Goal: Task Accomplishment & Management: Use online tool/utility

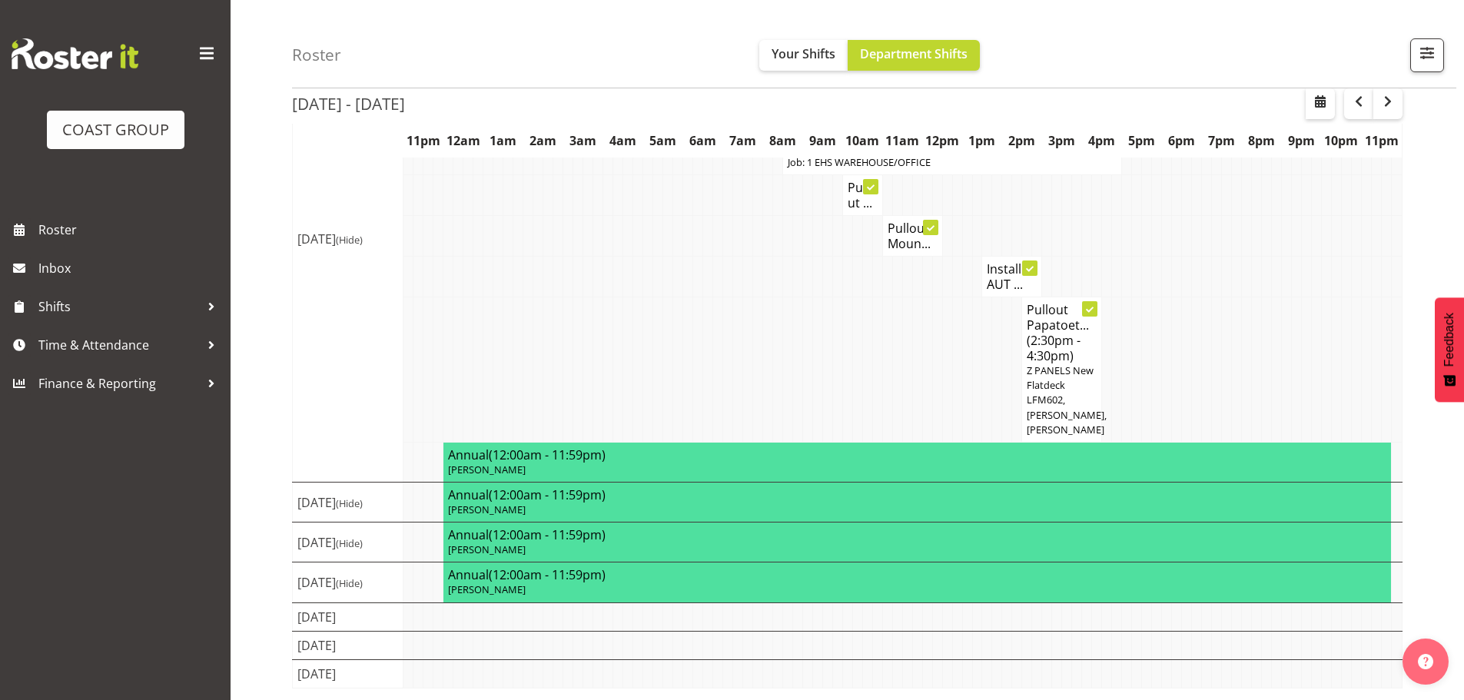
scroll to position [322, 0]
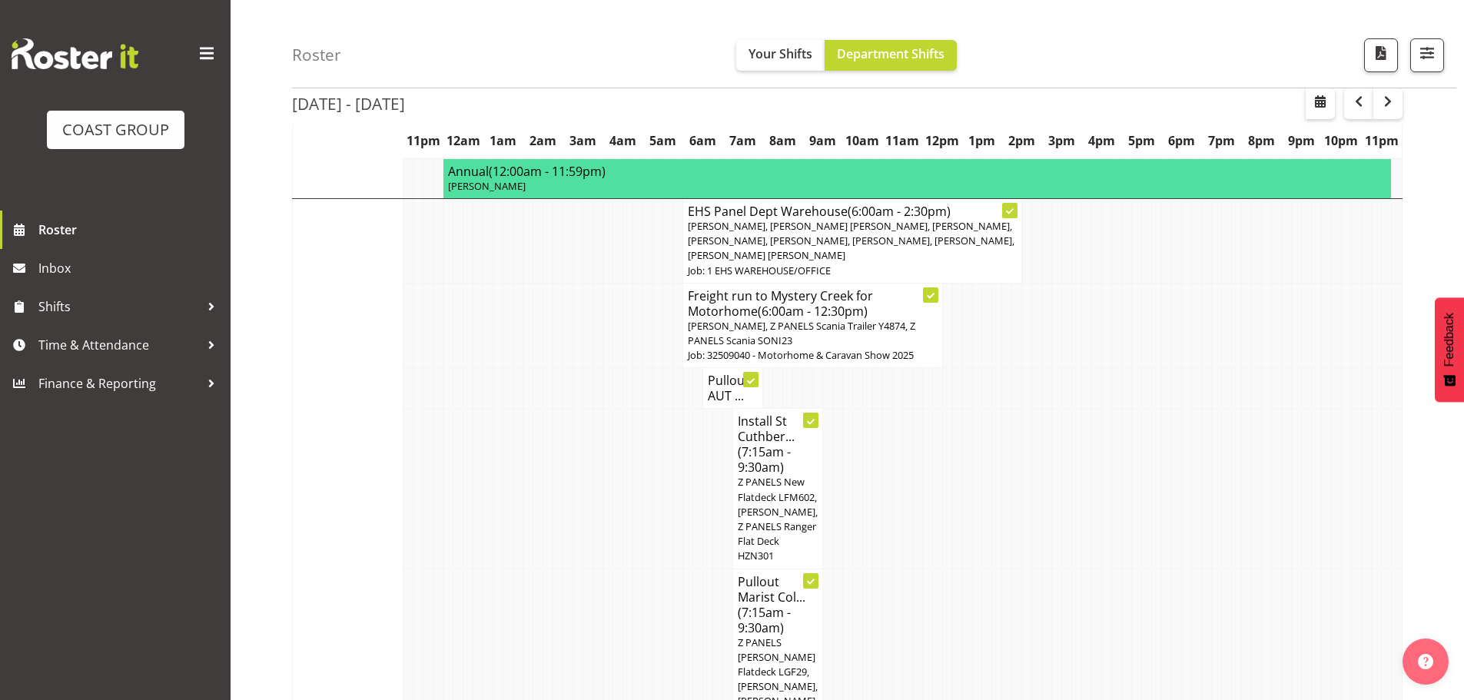
scroll to position [615, 0]
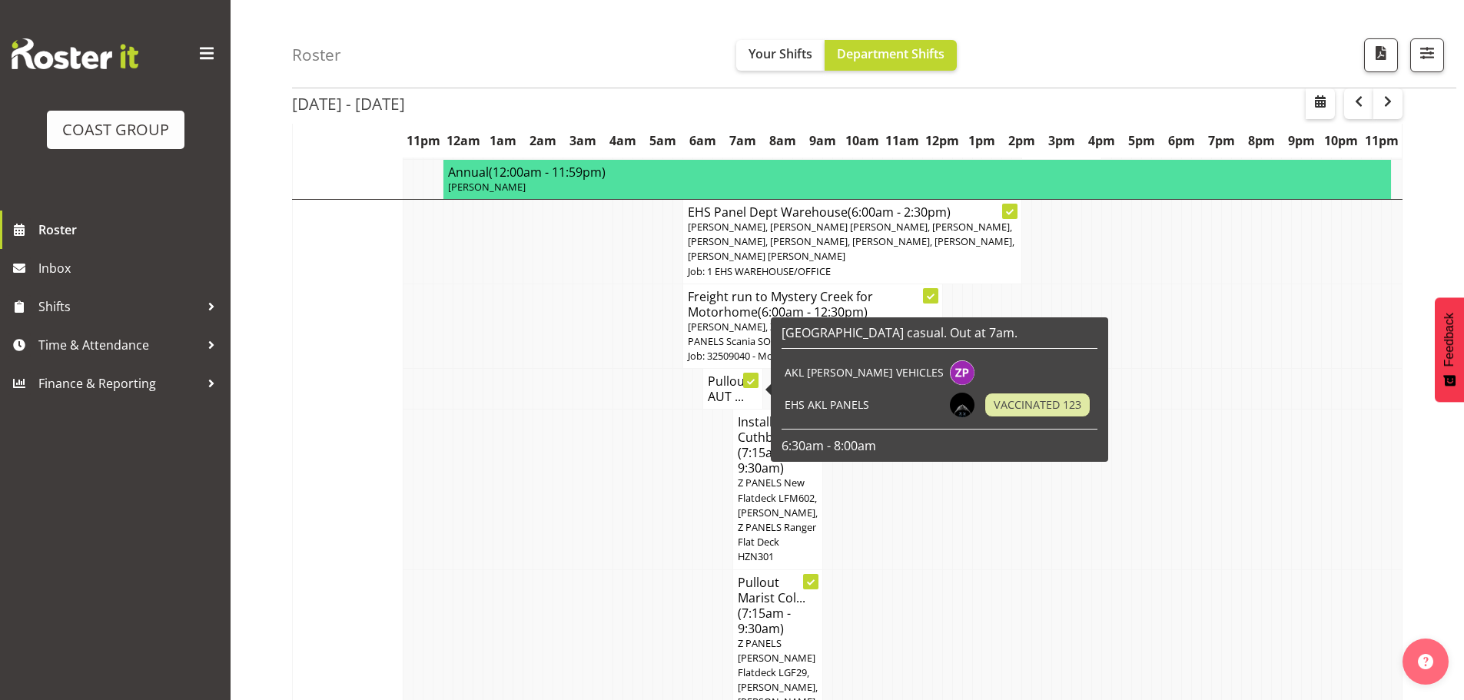
click at [731, 388] on h4 "Pullout AUT ..." at bounding box center [733, 389] width 50 height 31
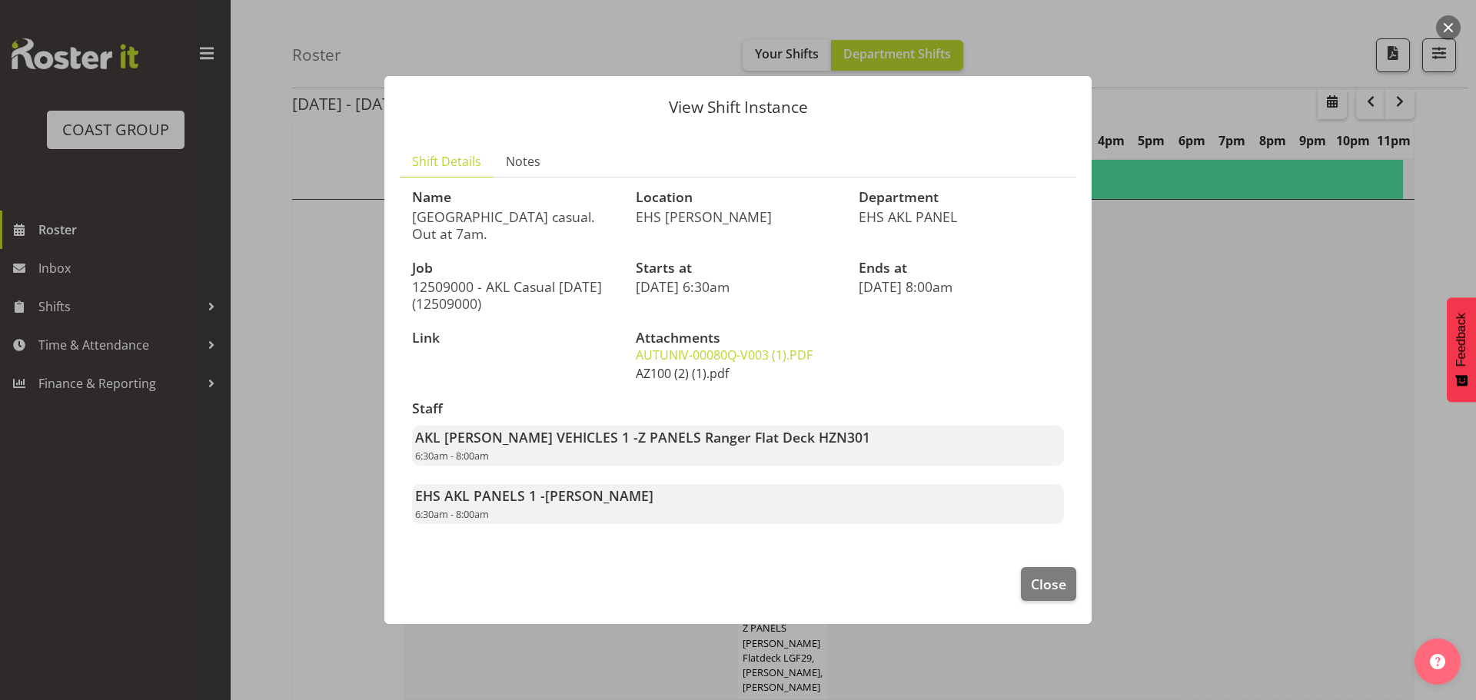
click at [710, 376] on link "AZ100 (2) (1).pdf" at bounding box center [682, 373] width 93 height 17
click at [770, 354] on link "AUTUNIV-00080Q-V003 (1).PDF" at bounding box center [724, 355] width 177 height 17
click at [1047, 577] on span "Close" at bounding box center [1048, 584] width 35 height 20
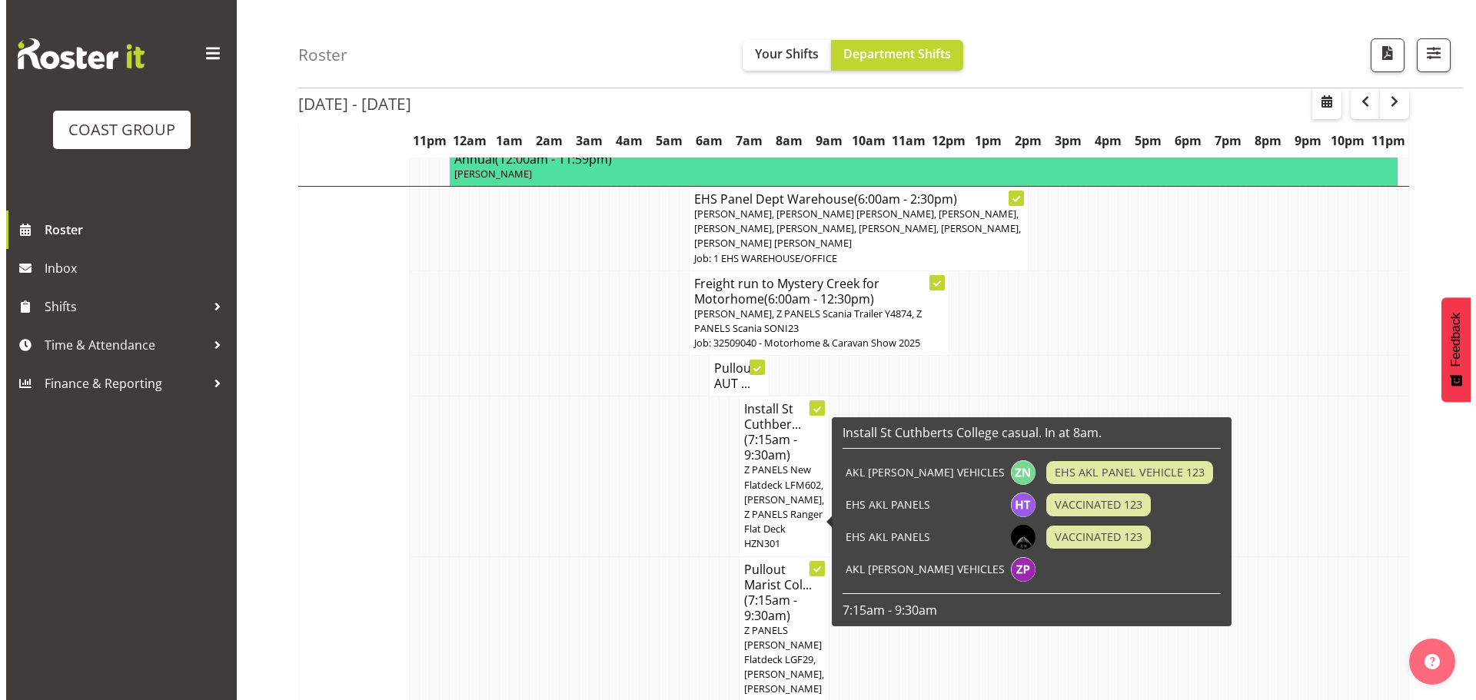
scroll to position [692, 0]
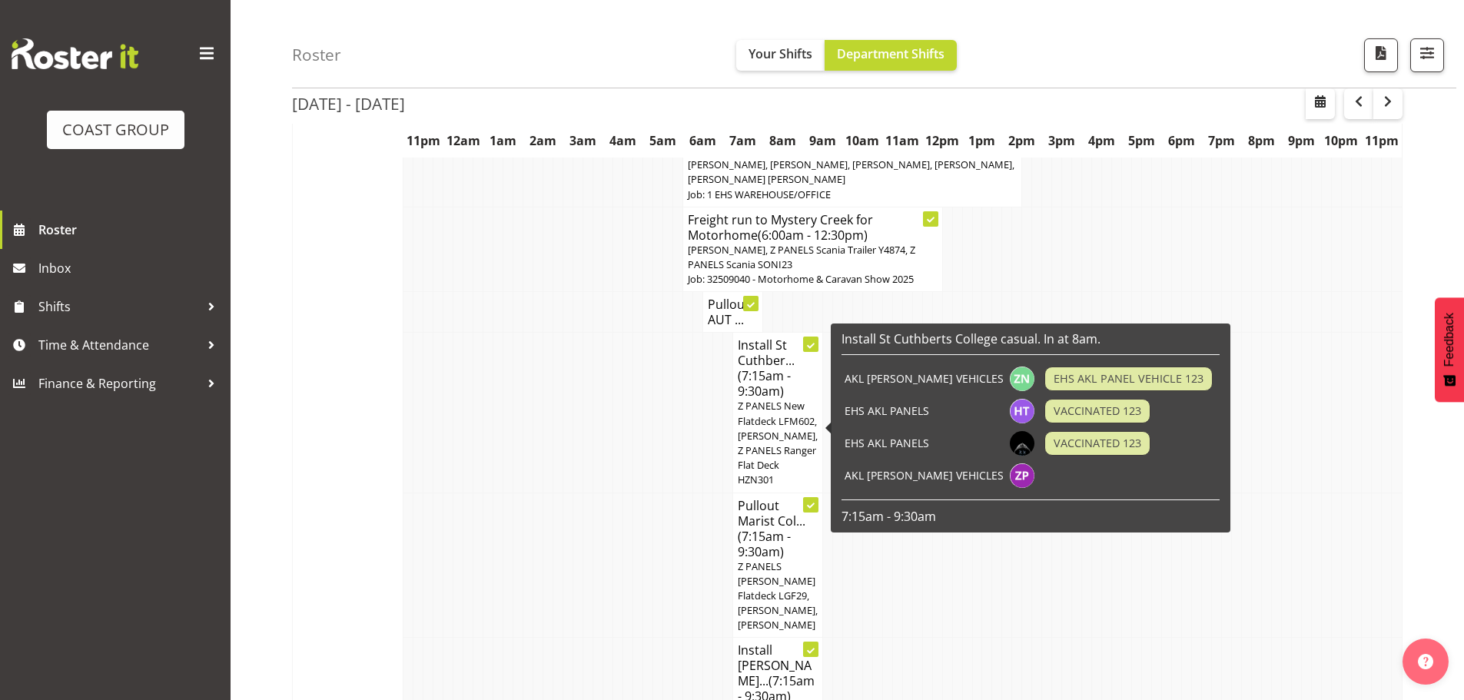
click at [1054, 445] on span "VACCINATED 123" at bounding box center [1098, 443] width 88 height 17
click at [892, 435] on td "EHS AKL PANELS" at bounding box center [924, 443] width 165 height 32
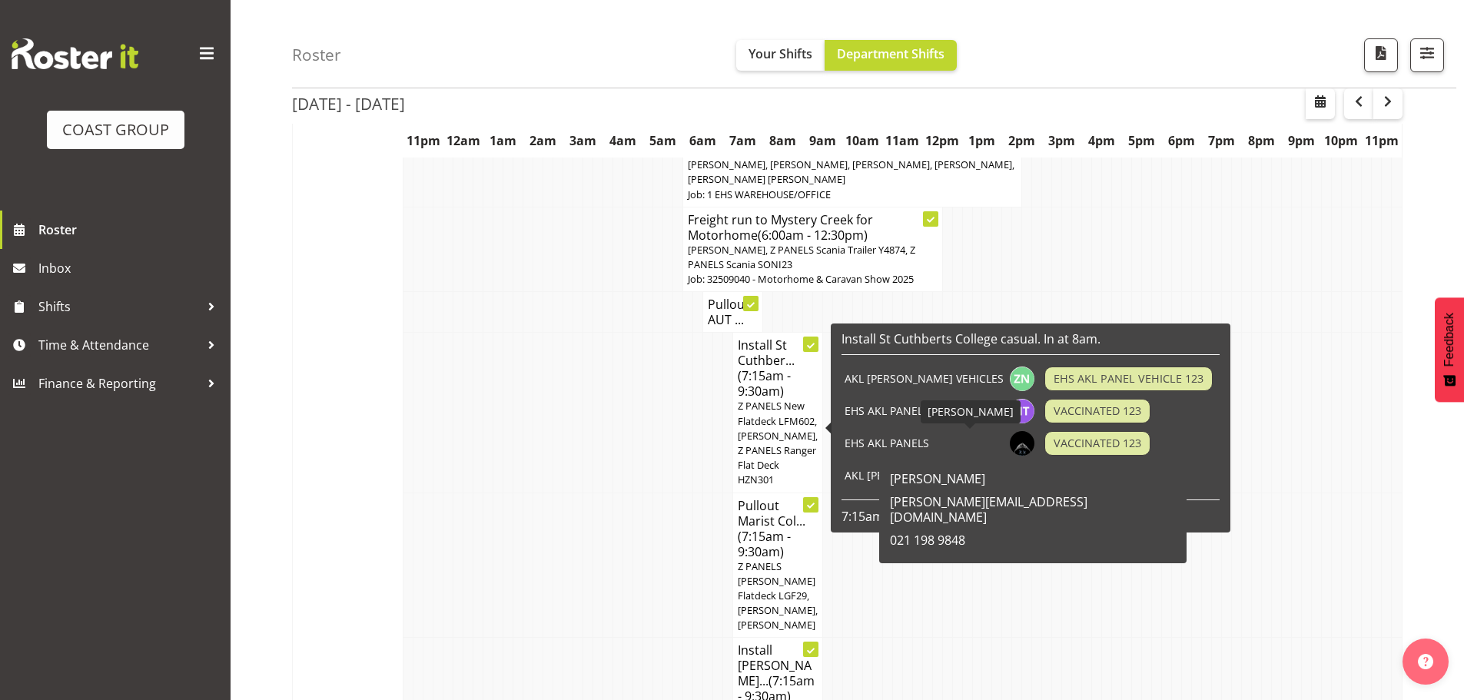
click at [1010, 448] on img at bounding box center [1022, 443] width 25 height 25
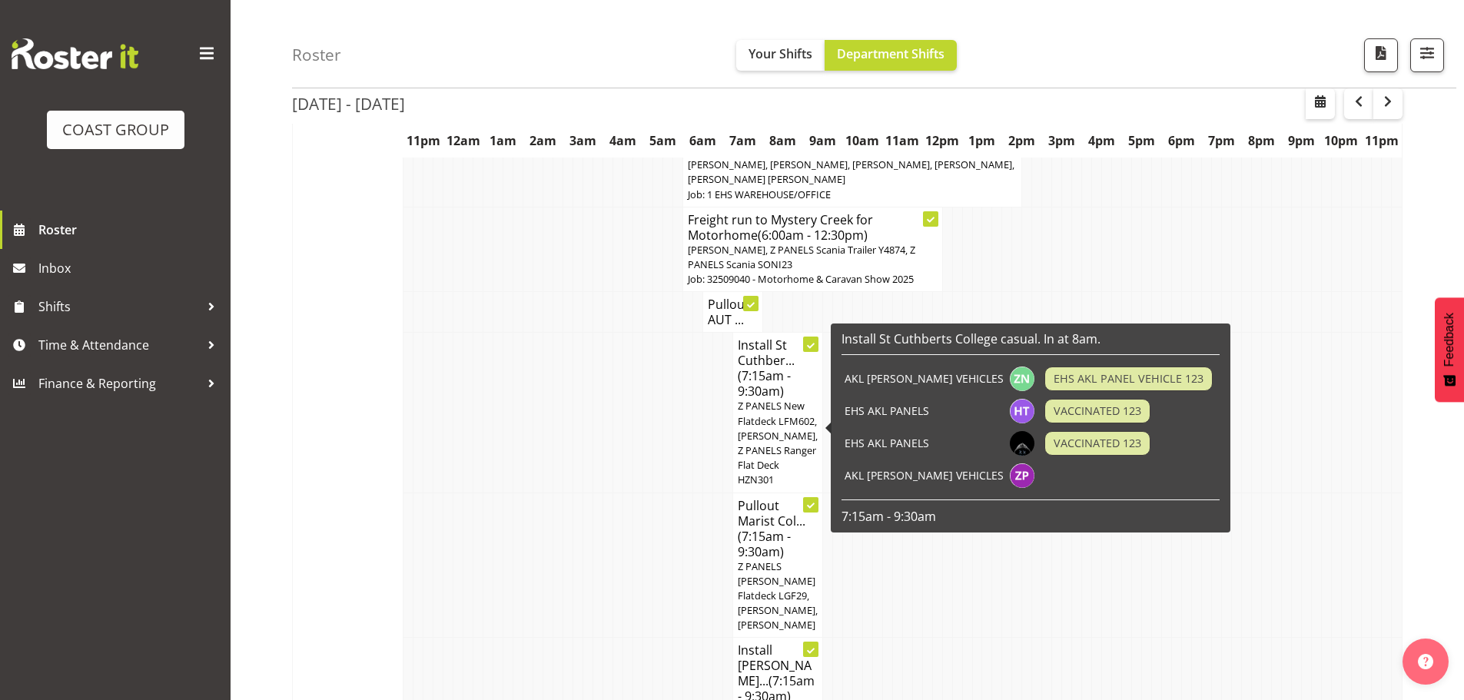
click at [752, 369] on span "(7:15am - 9:30am)" at bounding box center [764, 383] width 53 height 32
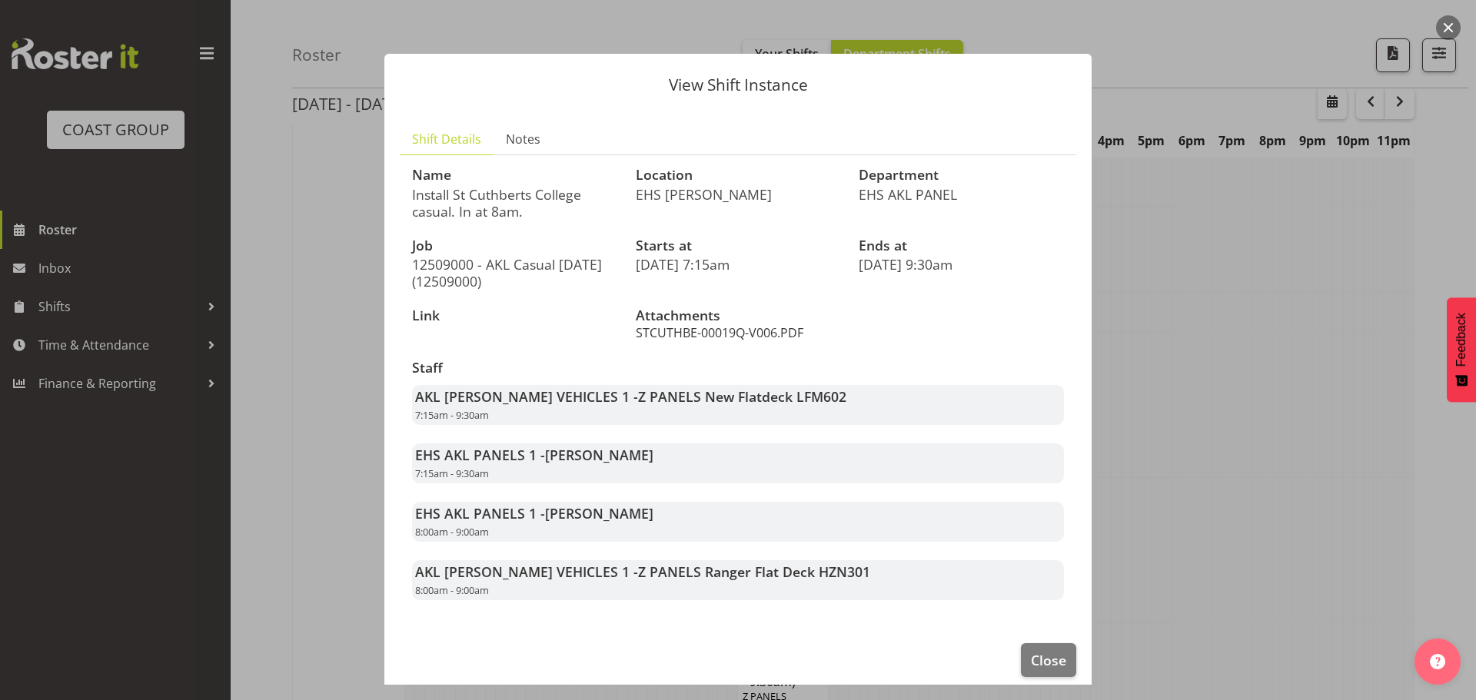
click at [733, 328] on link "STCUTHBE-00019Q-V006.PDF" at bounding box center [720, 332] width 168 height 17
click at [1056, 665] on button "Close" at bounding box center [1048, 660] width 55 height 34
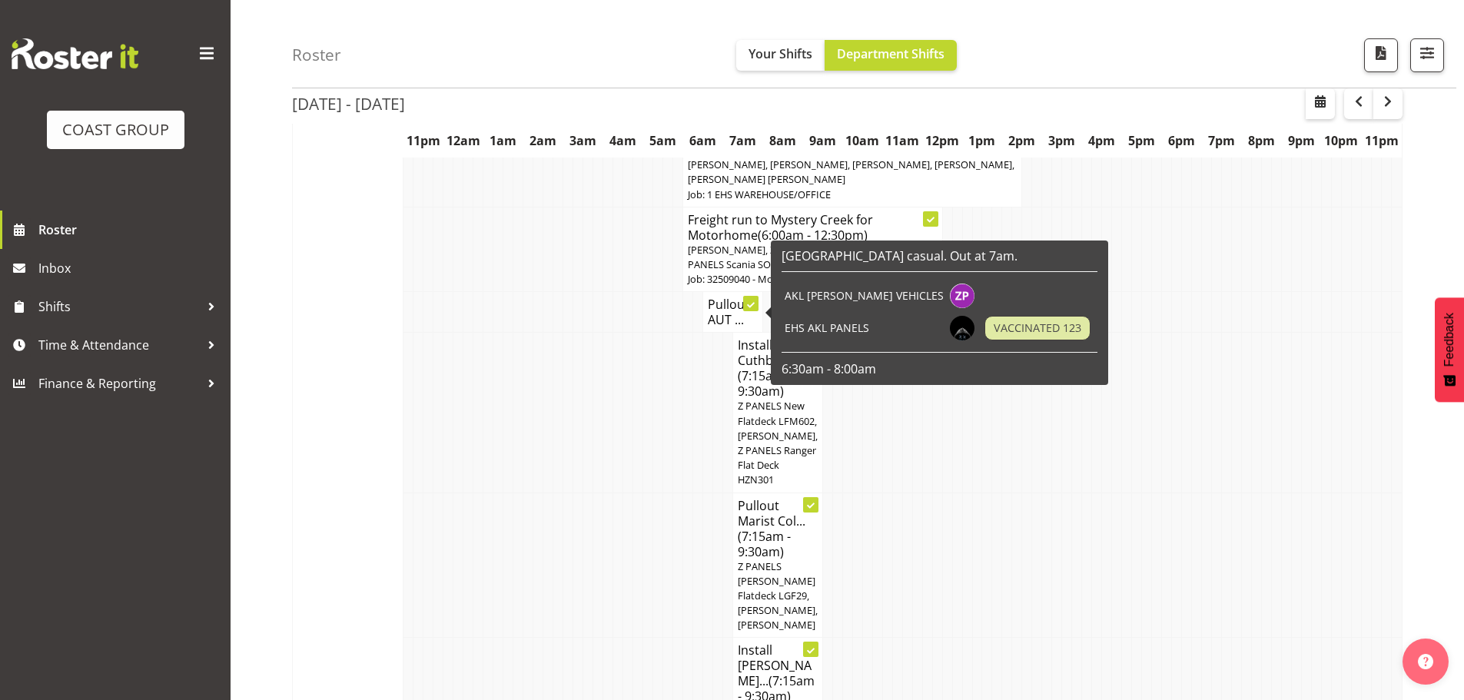
click at [719, 311] on h4 "Pullout AUT ..." at bounding box center [733, 312] width 50 height 31
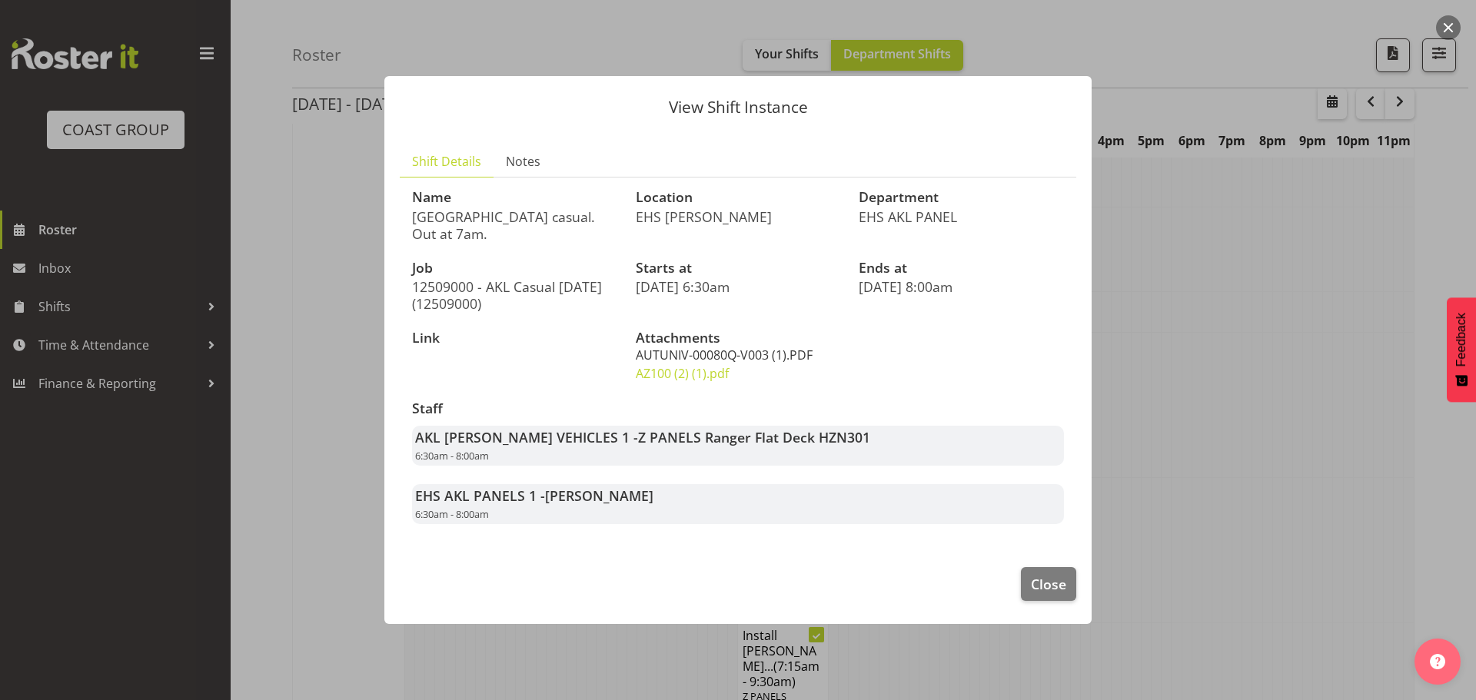
click at [712, 357] on link "AUTUNIV-00080Q-V003 (1).PDF" at bounding box center [724, 355] width 177 height 17
